Goal: Find specific page/section: Find specific page/section

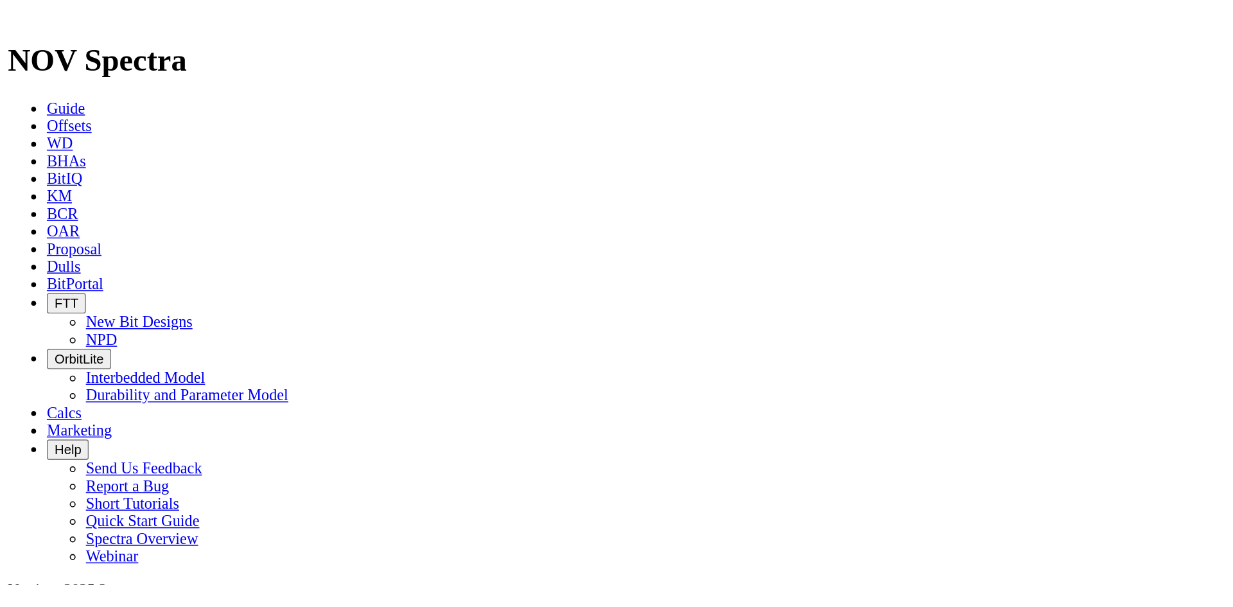
scroll to position [3840, 0]
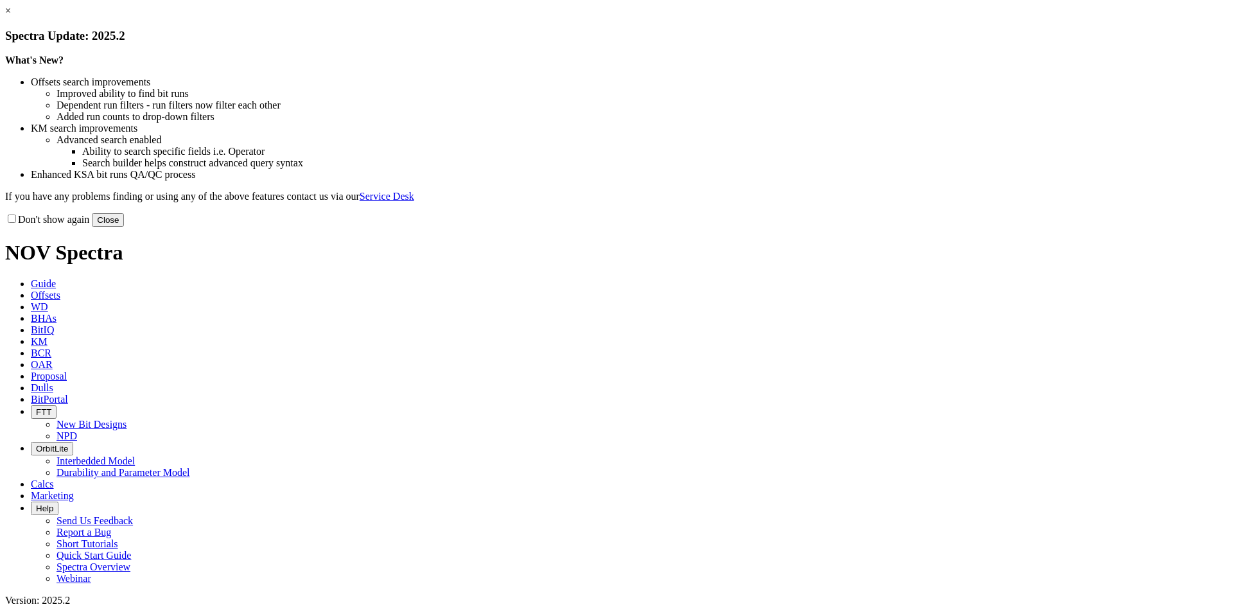
click at [124, 227] on button "Close" at bounding box center [108, 219] width 32 height 13
